Goal: Task Accomplishment & Management: Manage account settings

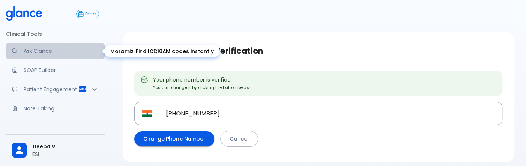
click at [56, 58] on link "Ask Glance" at bounding box center [55, 51] width 99 height 16
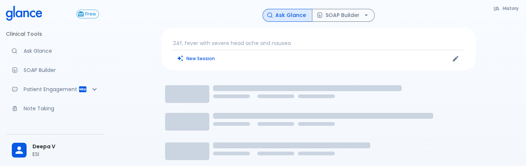
scroll to position [18, 0]
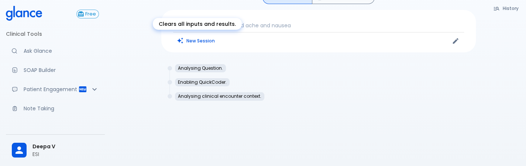
click at [198, 35] on div "Clears all inputs and results." at bounding box center [197, 26] width 91 height 18
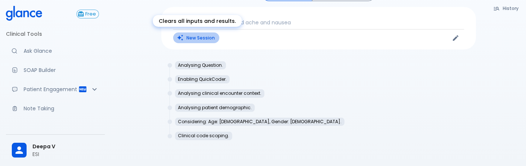
click at [196, 40] on button "New Session" at bounding box center [196, 38] width 46 height 11
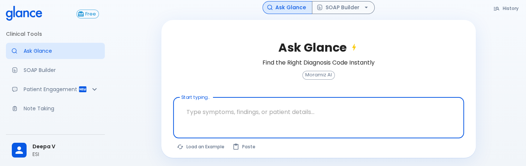
scroll to position [41, 0]
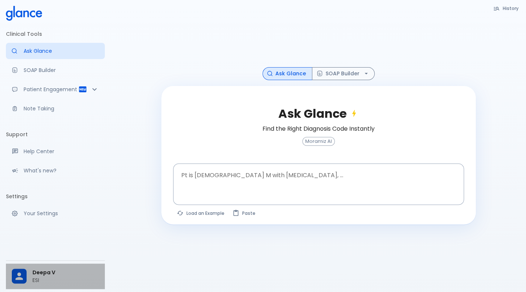
click at [77, 270] on span "Deepa V" at bounding box center [66, 273] width 67 height 8
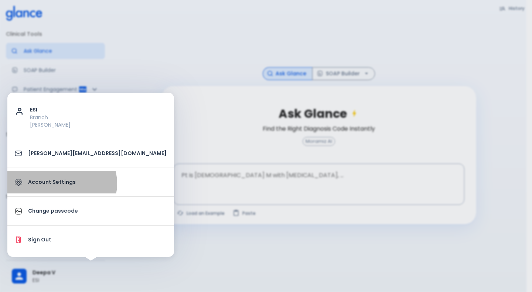
click at [61, 183] on p "Account Settings" at bounding box center [97, 182] width 139 height 8
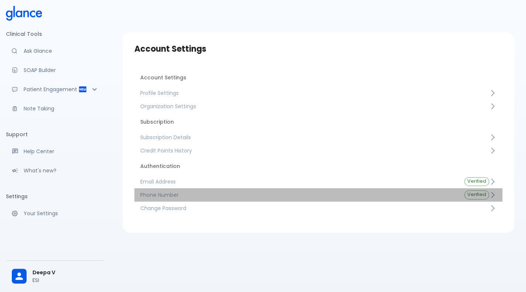
click at [142, 196] on span "Phone Number" at bounding box center [296, 194] width 313 height 7
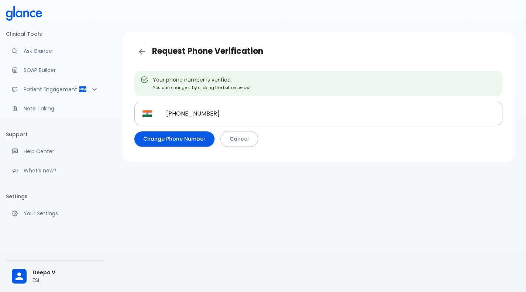
click at [149, 123] on div "​ +91 99455 44339 ​" at bounding box center [318, 113] width 368 height 23
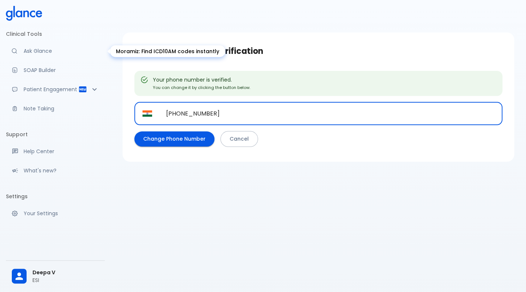
click at [35, 54] on p "Ask Glance" at bounding box center [61, 50] width 75 height 7
